Goal: Find specific page/section: Find specific page/section

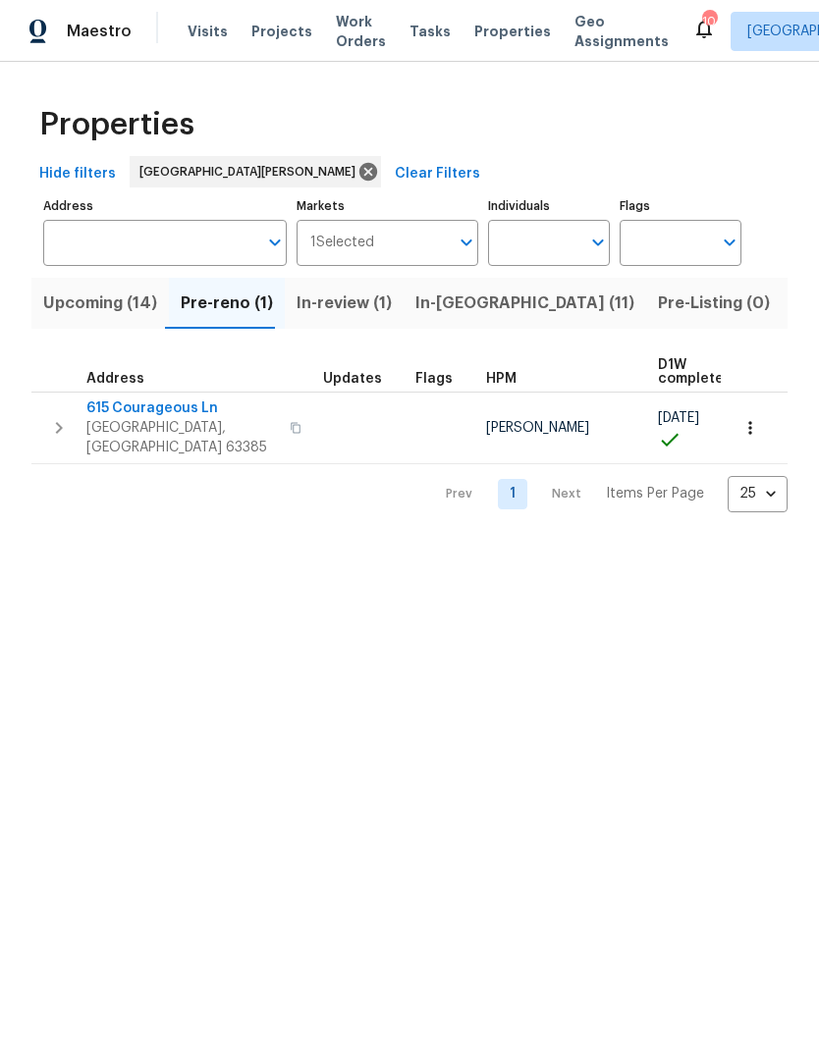
click at [273, 27] on span "Projects" at bounding box center [281, 32] width 61 height 20
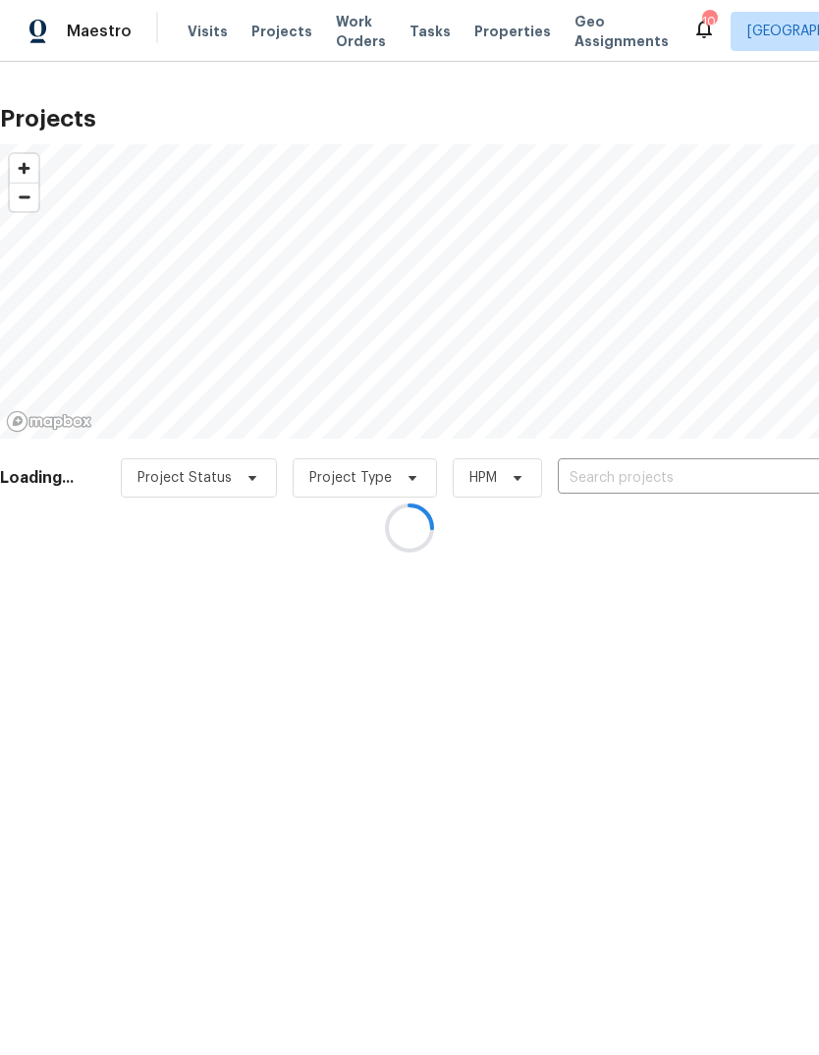
click at [720, 469] on div at bounding box center [409, 527] width 819 height 1055
click at [707, 465] on div at bounding box center [409, 527] width 819 height 1055
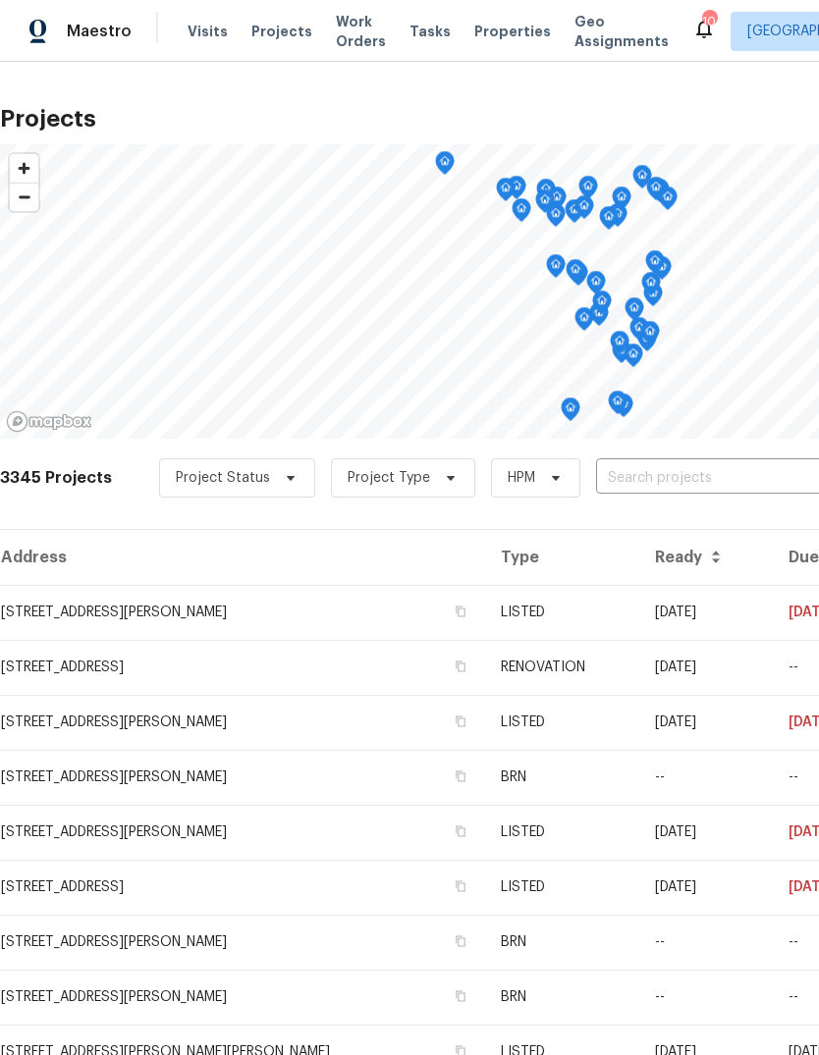
click at [719, 467] on input "text" at bounding box center [708, 478] width 225 height 30
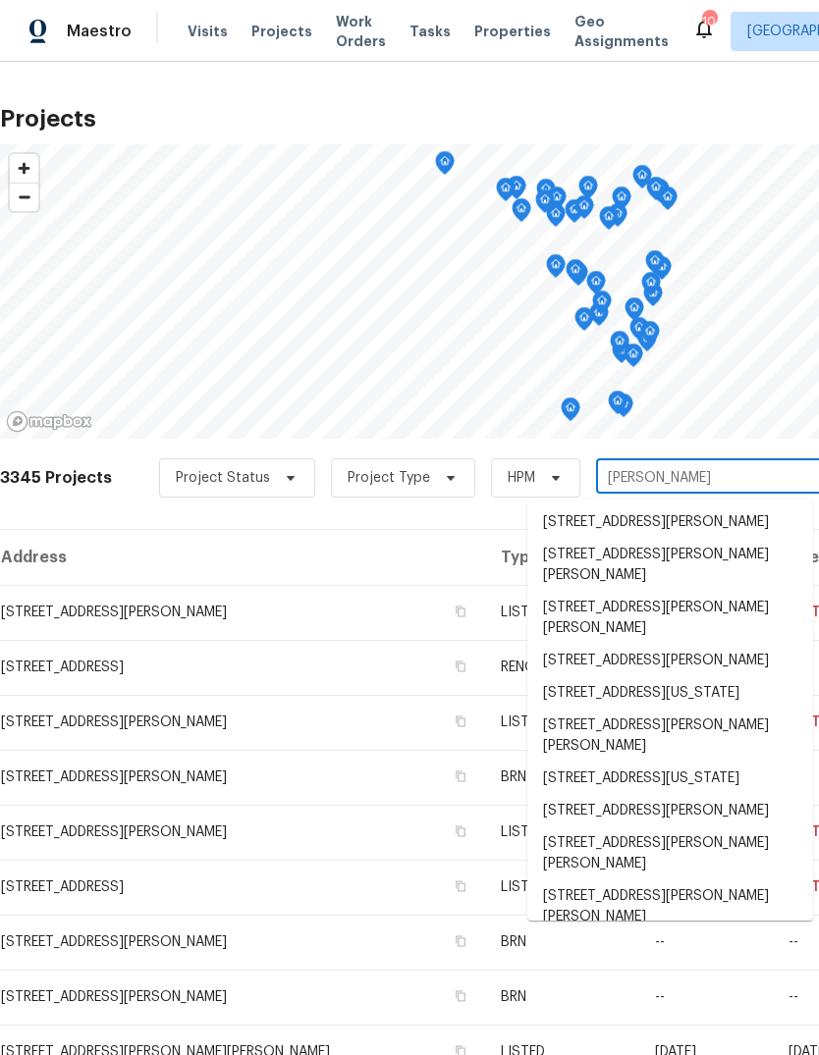
type input "gleno"
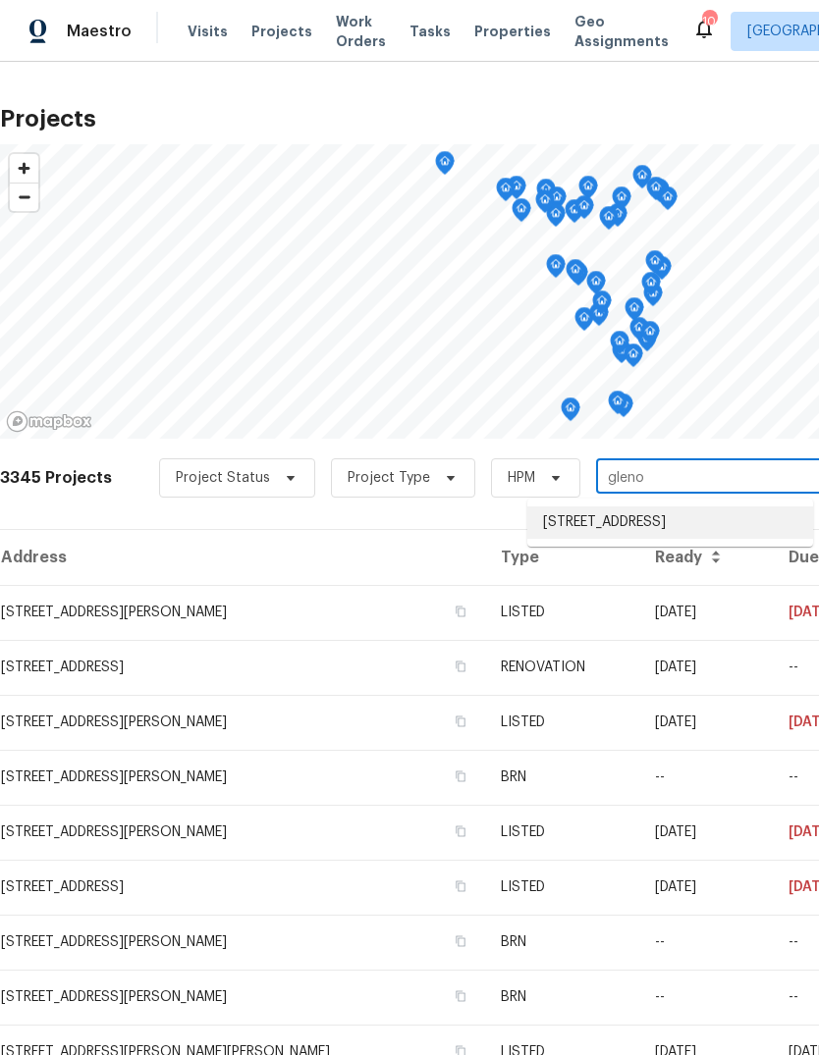
click at [741, 524] on li "[STREET_ADDRESS]" at bounding box center [670, 523] width 286 height 32
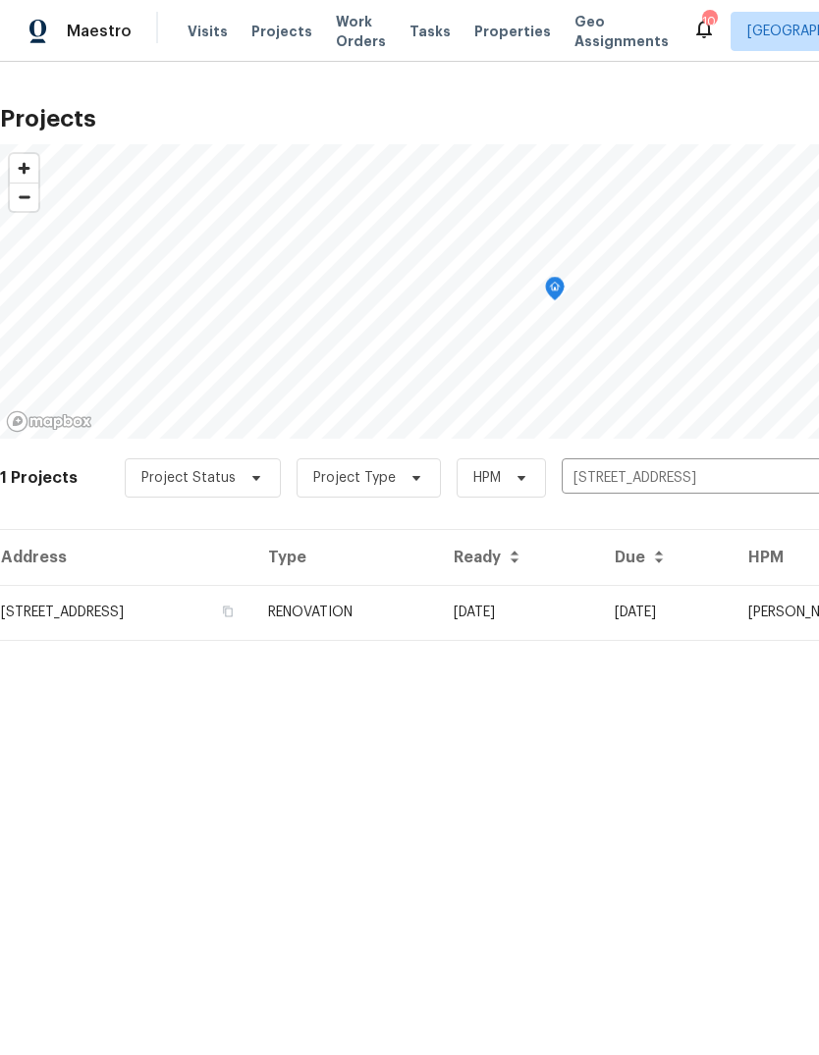
click at [438, 613] on td "RENOVATION" at bounding box center [345, 612] width 186 height 55
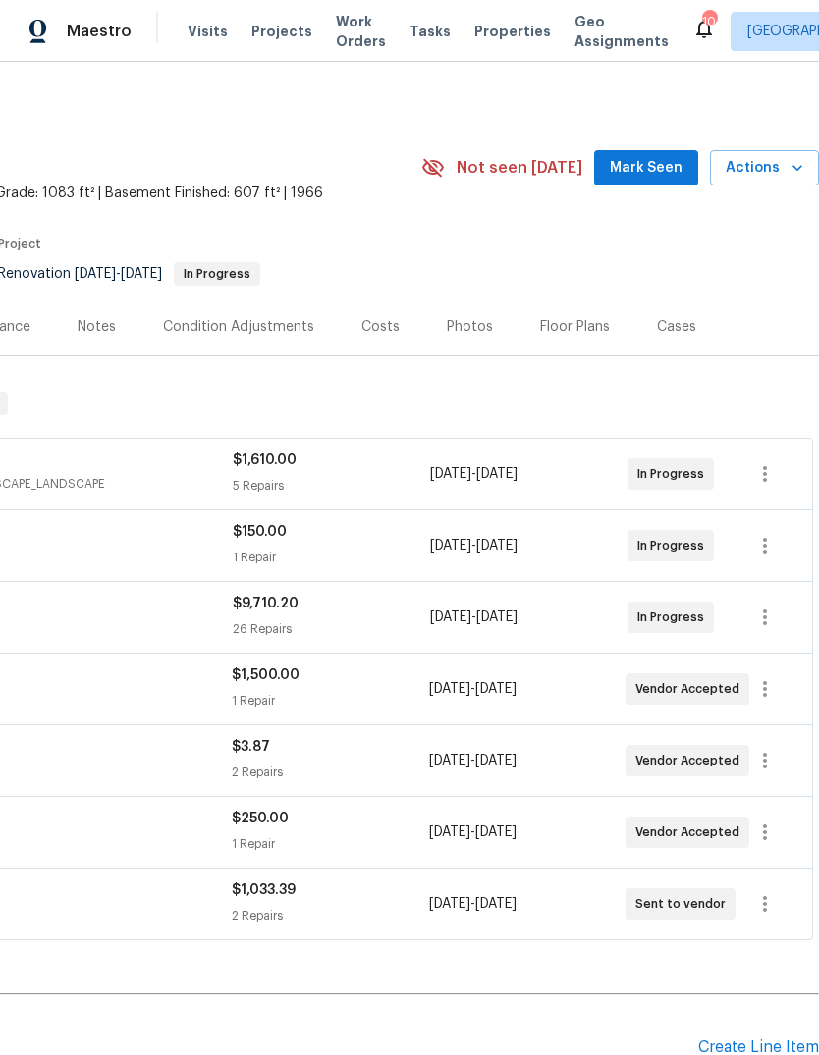
scroll to position [0, 291]
click at [667, 170] on span "Mark Seen" at bounding box center [646, 168] width 73 height 25
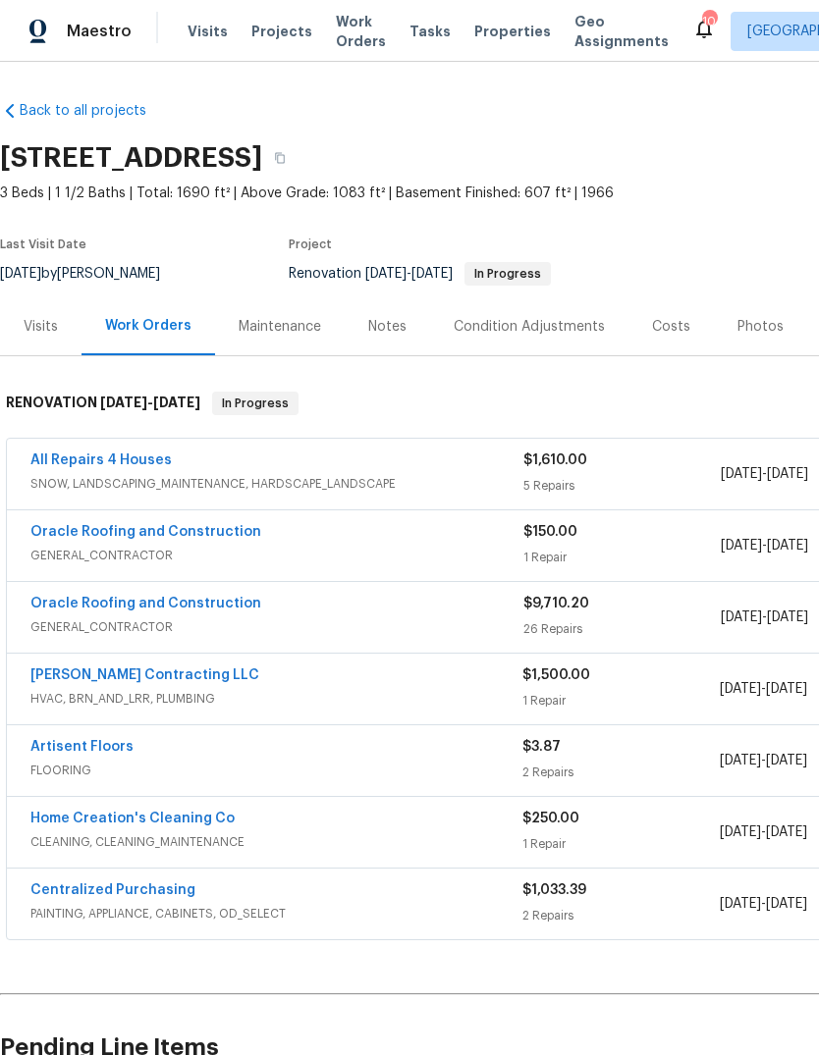
scroll to position [0, 0]
